Goal: Communication & Community: Ask a question

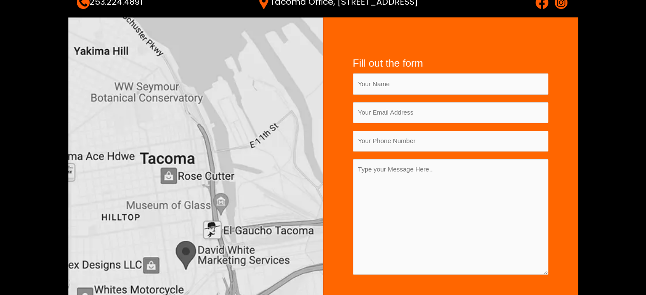
type input "[PERSON_NAME]"
type input "[EMAIL_ADDRESS][DOMAIN_NAME]"
type input "07863997487"
click at [399, 210] on textarea "Contact form" at bounding box center [450, 217] width 195 height 116
paste textarea "Hey, If you need high DA, DR, UR, Traffic sites then I can send you. I'm a blog…"
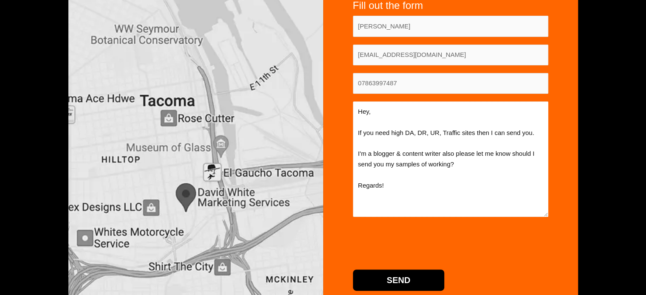
scroll to position [255, 0]
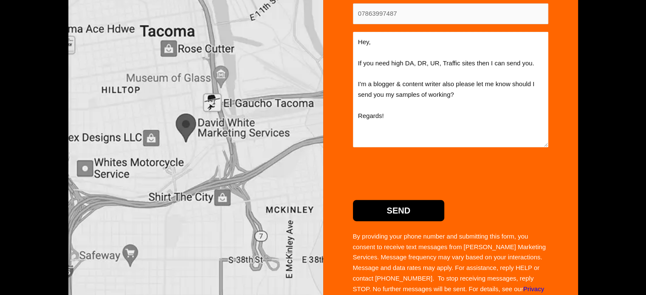
type textarea "Hey, If you need high DA, DR, UR, Traffic sites then I can send you. I'm a blog…"
click at [409, 209] on input "Send" at bounding box center [399, 210] width 92 height 21
